Goal: Task Accomplishment & Management: Use online tool/utility

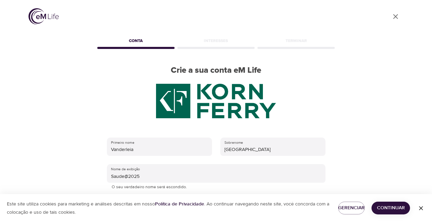
scroll to position [109, 0]
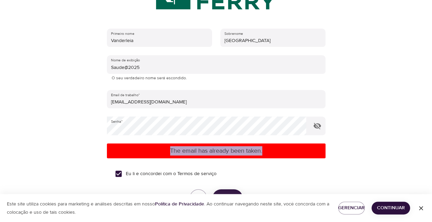
drag, startPoint x: 170, startPoint y: 150, endPoint x: 269, endPoint y: 151, distance: 99.1
click at [269, 151] on p "The email has already been taken." at bounding box center [216, 150] width 213 height 9
copy p "The email has already been taken."
click at [404, 208] on span "Continuar" at bounding box center [391, 207] width 28 height 9
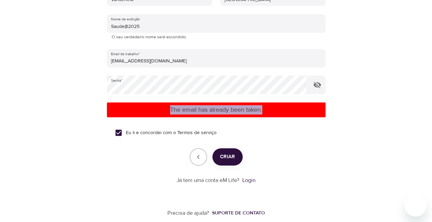
scroll to position [158, 0]
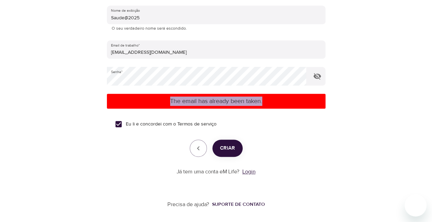
click at [254, 171] on link "Login" at bounding box center [249, 171] width 13 height 7
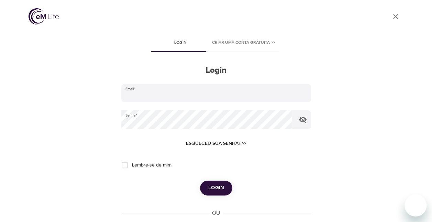
type input "[EMAIL_ADDRESS][DOMAIN_NAME]"
click at [127, 165] on input "Lembre-se de mim" at bounding box center [125, 165] width 14 height 14
checkbox input "true"
click at [217, 189] on span "Login" at bounding box center [216, 187] width 16 height 9
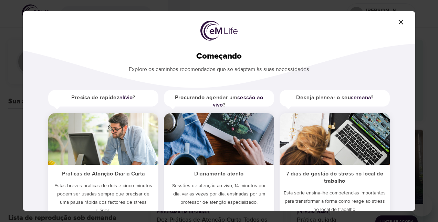
click at [402, 21] on icon "button" at bounding box center [400, 22] width 5 height 5
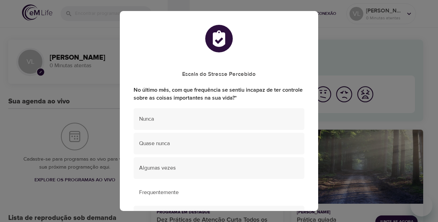
click at [164, 194] on span "Frequentemente" at bounding box center [219, 192] width 160 height 8
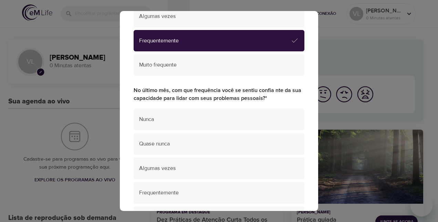
scroll to position [179, 0]
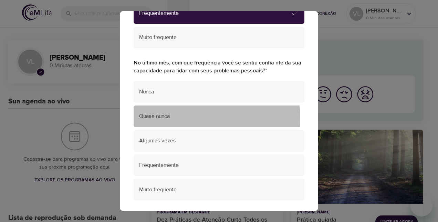
click at [166, 119] on span "Quase nunca" at bounding box center [219, 116] width 160 height 8
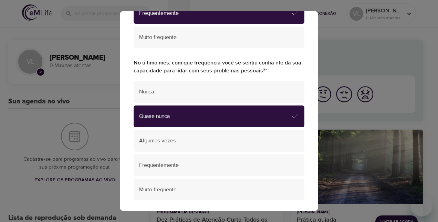
scroll to position [353, 0]
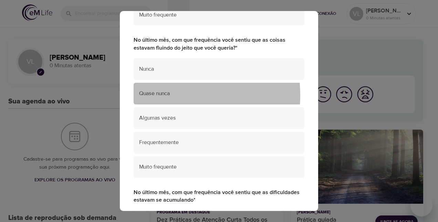
click at [165, 95] on span "Quase nunca" at bounding box center [219, 93] width 160 height 8
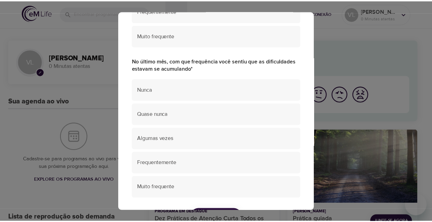
scroll to position [487, 0]
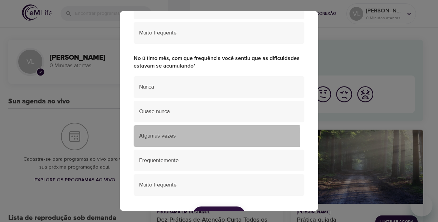
click at [176, 136] on span "Algumas vezes" at bounding box center [219, 136] width 160 height 8
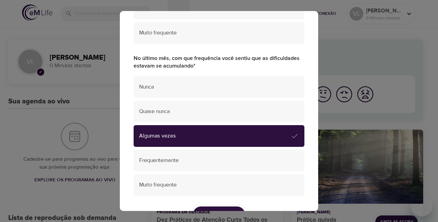
click at [318, 196] on div "Escala do Stresse Percebido No último mês, com que frequência se sentiu incapaz…" at bounding box center [219, 111] width 438 height 222
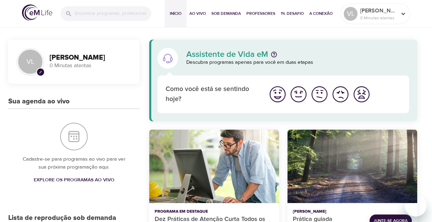
click at [317, 197] on div "Prática guiada" at bounding box center [353, 165] width 130 height 73
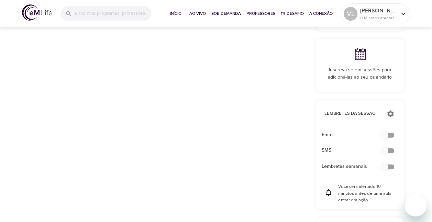
scroll to position [162, 0]
click at [391, 127] on input "checkbox" at bounding box center [385, 133] width 39 height 13
checkbox input "true"
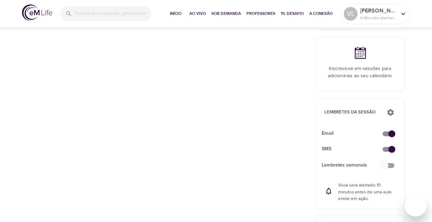
drag, startPoint x: 393, startPoint y: 157, endPoint x: 402, endPoint y: 154, distance: 9.4
click at [393, 159] on input "checkbox" at bounding box center [385, 165] width 39 height 13
checkbox input "false"
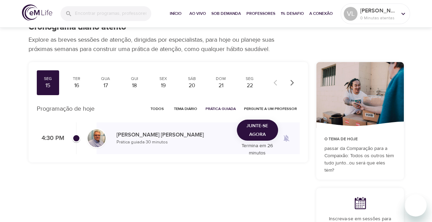
scroll to position [0, 0]
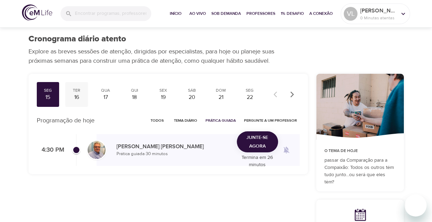
click at [76, 89] on div "ter" at bounding box center [76, 90] width 17 height 6
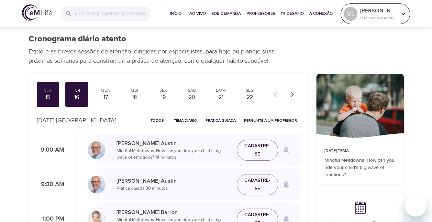
click at [402, 14] on icon at bounding box center [404, 14] width 8 height 8
